Goal: Task Accomplishment & Management: Manage account settings

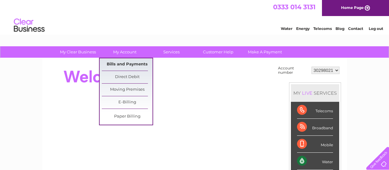
click at [131, 65] on link "Bills and Payments" at bounding box center [127, 64] width 51 height 12
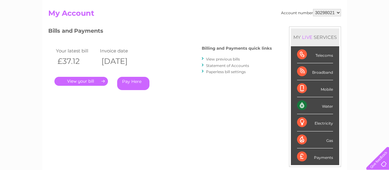
scroll to position [31, 0]
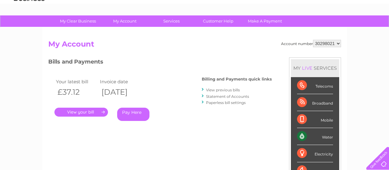
click at [226, 89] on link "View previous bills" at bounding box center [223, 89] width 34 height 5
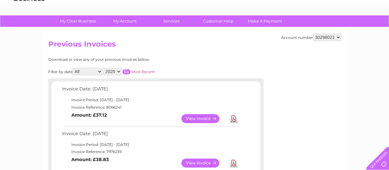
scroll to position [62, 0]
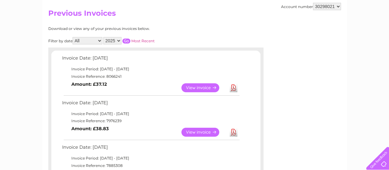
click at [205, 132] on link "View" at bounding box center [204, 131] width 45 height 9
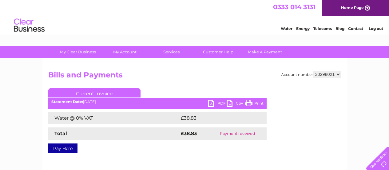
click at [217, 102] on link "PDF" at bounding box center [217, 103] width 18 height 9
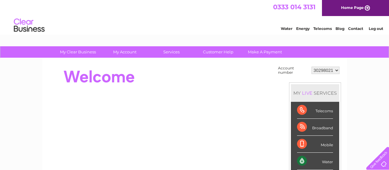
drag, startPoint x: 374, startPoint y: 30, endPoint x: 369, endPoint y: 30, distance: 4.6
click at [374, 30] on link "Log out" at bounding box center [376, 28] width 14 height 5
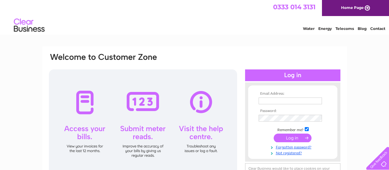
type input "[EMAIL_ADDRESS][DOMAIN_NAME]"
click at [259, 141] on td at bounding box center [292, 138] width 71 height 12
